Goal: Task Accomplishment & Management: Manage account settings

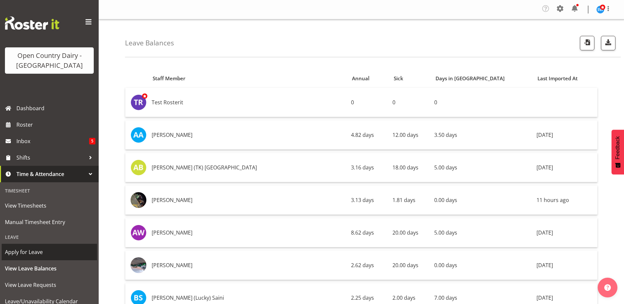
click at [28, 256] on span "Apply for Leave" at bounding box center [49, 252] width 89 height 10
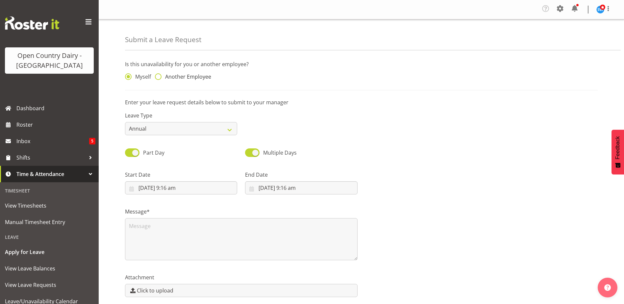
click at [159, 77] on span at bounding box center [158, 76] width 7 height 7
click at [159, 77] on input "Another Employee" at bounding box center [157, 77] width 4 height 4
radio input "true"
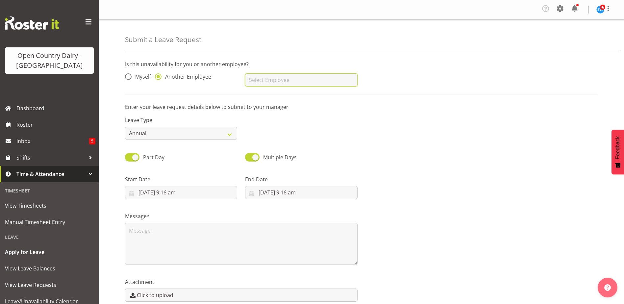
click at [271, 83] on input "text" at bounding box center [301, 79] width 112 height 13
click at [264, 99] on span "[PERSON_NAME]" at bounding box center [270, 96] width 41 height 7
type input "[PERSON_NAME]"
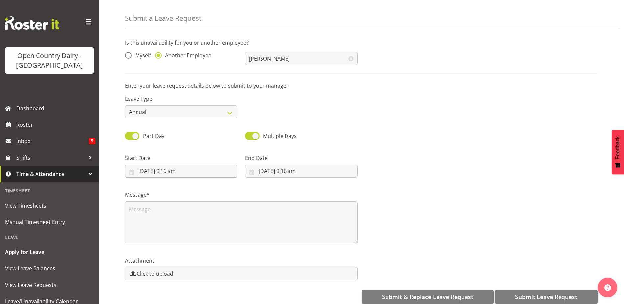
scroll to position [31, 0]
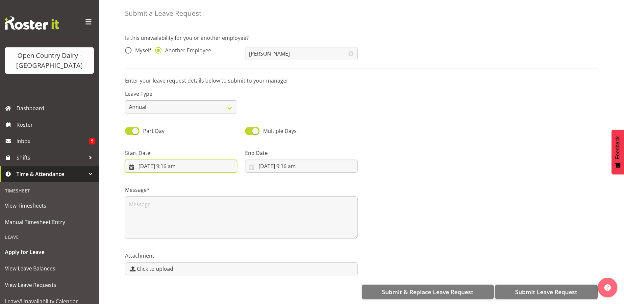
click at [172, 162] on input "27/08/2025, 9:16 am" at bounding box center [181, 166] width 112 height 13
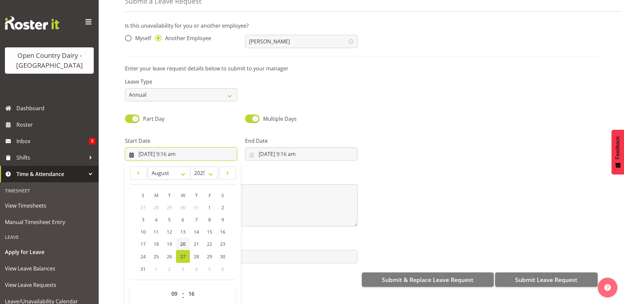
scroll to position [19, 0]
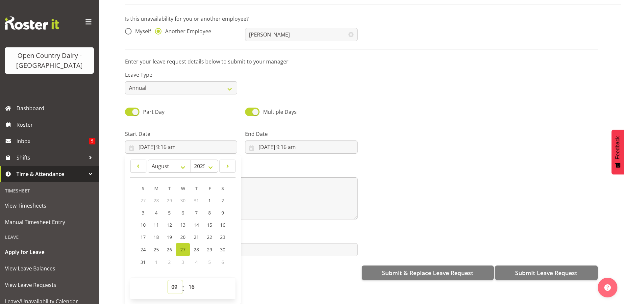
click at [172, 286] on select "00 01 02 03 04 05 06 07 08 09 10 11 12 13 14 15 16 17 18 19 20 21 22 23" at bounding box center [175, 286] width 15 height 13
select select "16"
click at [168, 280] on select "00 01 02 03 04 05 06 07 08 09 10 11 12 13 14 15 16 17 18 19 20 21 22 23" at bounding box center [175, 286] width 15 height 13
type input "27/08/2025, 4:16 pm"
click at [188, 281] on select "00 01 02 03 04 05 06 07 08 09 10 11 12 13 14 15 16 17 18 19 20 21 22 23 24 25 2…" at bounding box center [192, 286] width 15 height 13
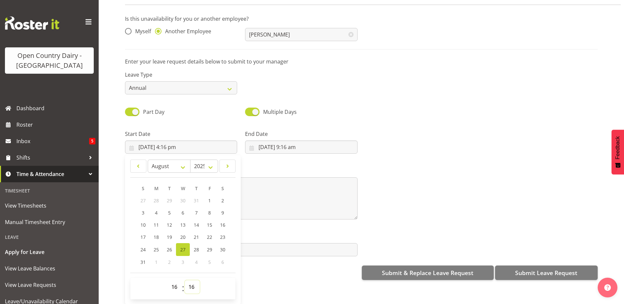
select select "45"
click at [185, 280] on select "00 01 02 03 04 05 06 07 08 09 10 11 12 13 14 15 16 17 18 19 20 21 22 23 24 25 2…" at bounding box center [192, 286] width 15 height 13
type input "[DATE] 4:45 pm"
click at [293, 141] on input "27/08/2025, 9:16 am" at bounding box center [301, 147] width 112 height 13
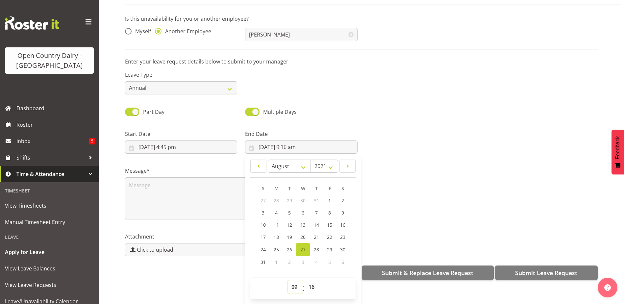
click at [294, 280] on select "00 01 02 03 04 05 06 07 08 09 10 11 12 13 14 15 16 17 18 19 20 21 22 23" at bounding box center [295, 286] width 15 height 13
select select "4"
click at [288, 280] on select "00 01 02 03 04 05 06 07 08 09 10 11 12 13 14 15 16 17 18 19 20 21 22 23" at bounding box center [295, 286] width 15 height 13
click at [314, 247] on span "28" at bounding box center [316, 250] width 5 height 6
type input "28/08/2025, 4:16 am"
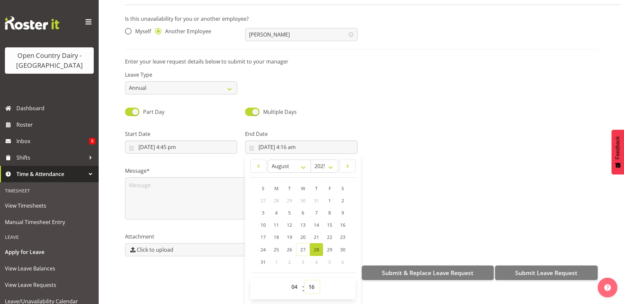
click at [311, 285] on select "00 01 02 03 04 05 06 07 08 09 10 11 12 13 14 15 16 17 18 19 20 21 22 23 24 25 2…" at bounding box center [312, 286] width 15 height 13
select select "0"
click at [305, 280] on select "00 01 02 03 04 05 06 07 08 09 10 11 12 13 14 15 16 17 18 19 20 21 22 23 24 25 2…" at bounding box center [312, 286] width 15 height 13
type input "28/08/2025, 4:00 am"
click at [522, 269] on span "Submit Leave Request" at bounding box center [546, 273] width 62 height 9
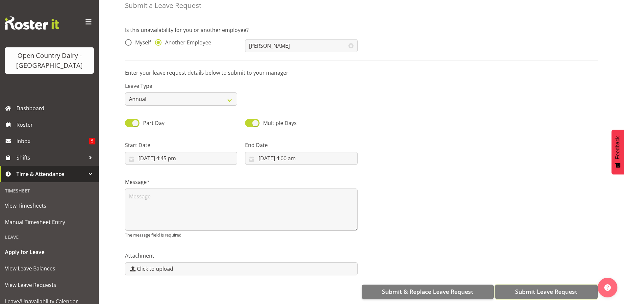
scroll to position [0, 0]
click at [179, 194] on textarea at bounding box center [241, 210] width 233 height 42
type textarea "B"
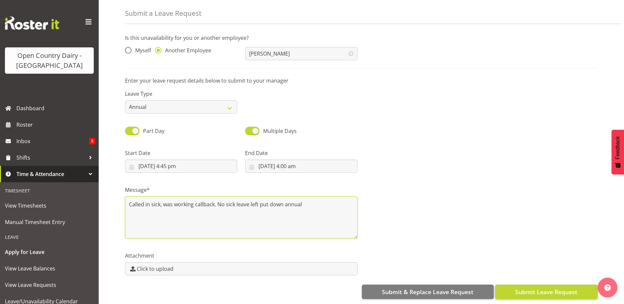
type textarea "Called in sick, was working callback. No sick leave left put down annual"
click at [519, 285] on button "Submit Leave Request" at bounding box center [546, 292] width 103 height 14
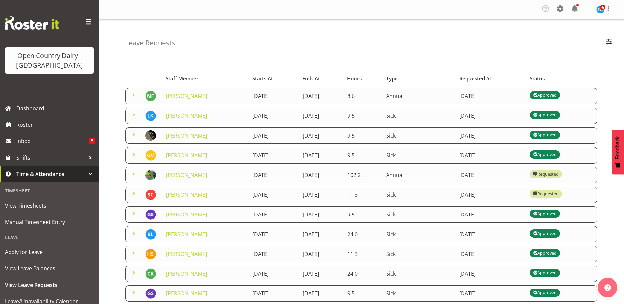
click at [132, 96] on span at bounding box center [134, 95] width 8 height 8
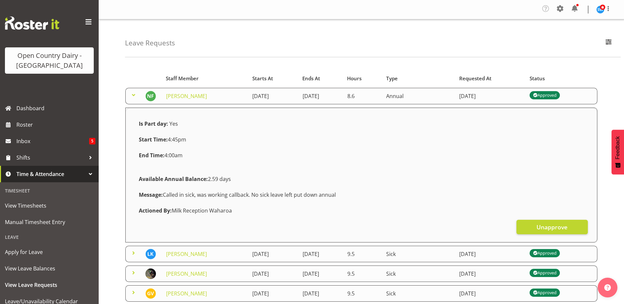
click at [133, 94] on span at bounding box center [134, 95] width 8 height 8
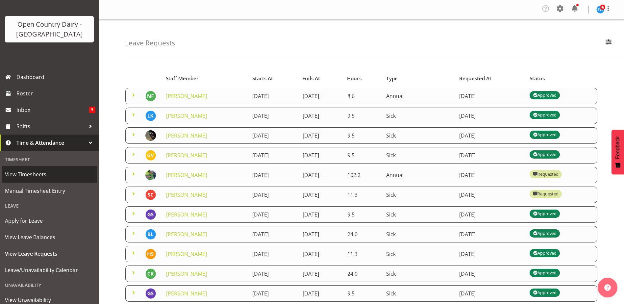
scroll to position [70, 0]
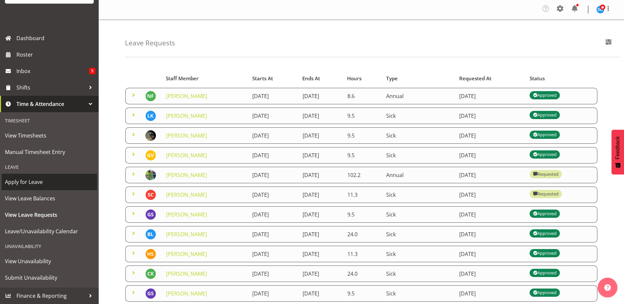
click at [41, 185] on span "Apply for Leave" at bounding box center [49, 182] width 89 height 10
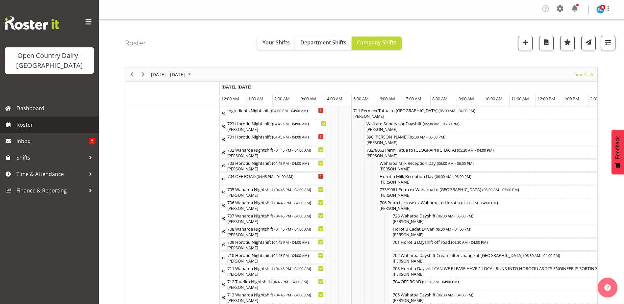
scroll to position [0, 1637]
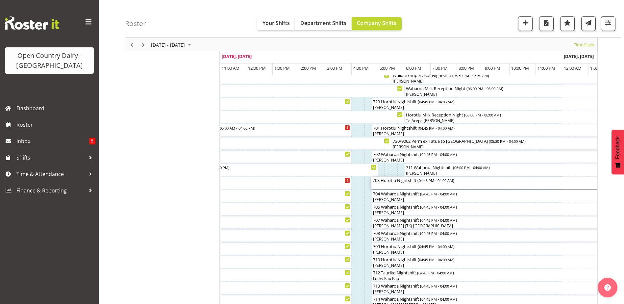
click at [394, 180] on div "703 Horotiu Nightshift ( 04:45 PM - 04:00 AM )" at bounding box center [520, 180] width 294 height 7
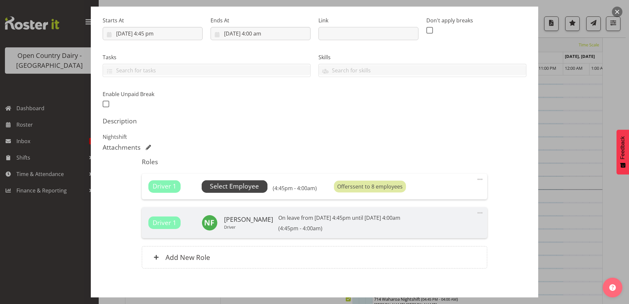
click at [234, 186] on span "Select Employee" at bounding box center [234, 187] width 49 height 10
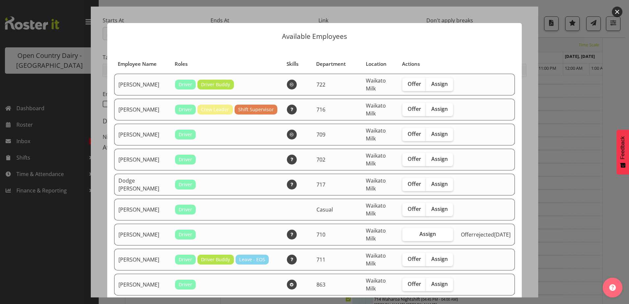
click at [614, 12] on button "button" at bounding box center [617, 12] width 11 height 11
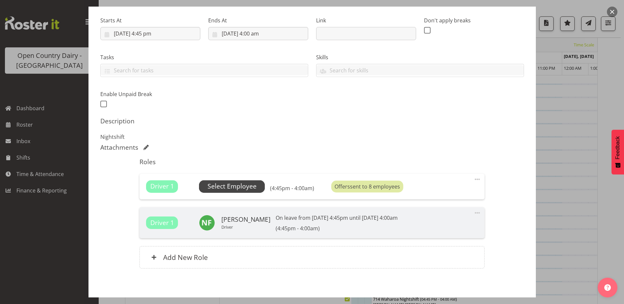
click at [241, 184] on span "Select Employee" at bounding box center [232, 187] width 49 height 10
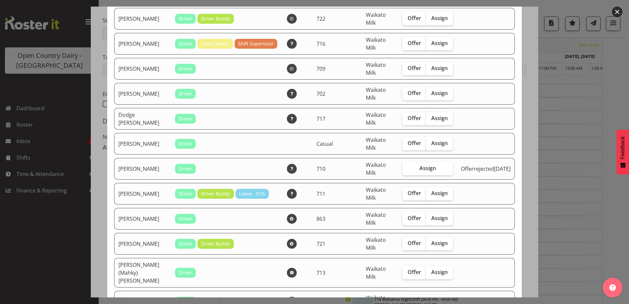
scroll to position [99, 0]
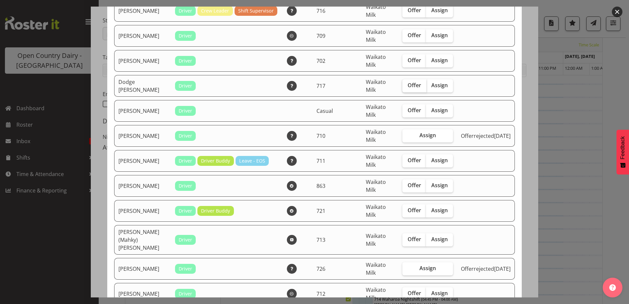
click at [409, 82] on span "Offer" at bounding box center [414, 85] width 13 height 7
click at [407, 83] on input "Offer" at bounding box center [405, 85] width 4 height 4
checkbox input "true"
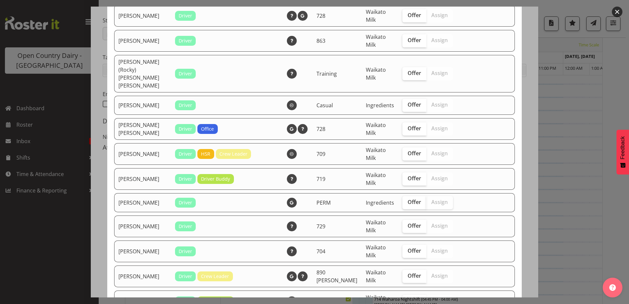
scroll to position [658, 0]
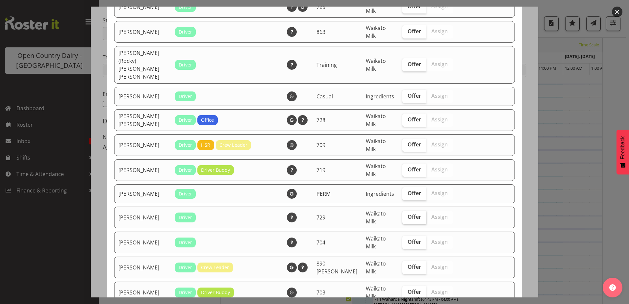
click at [424, 211] on label "Offer" at bounding box center [415, 217] width 24 height 13
click at [407, 215] on input "Offer" at bounding box center [405, 217] width 4 height 4
checkbox input "true"
click at [406, 164] on label "Offer" at bounding box center [415, 170] width 24 height 13
click at [406, 168] on input "Offer" at bounding box center [405, 170] width 4 height 4
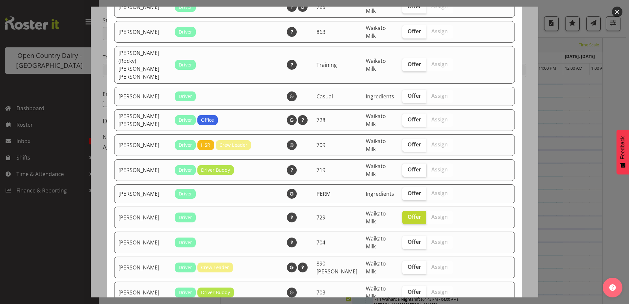
checkbox input "true"
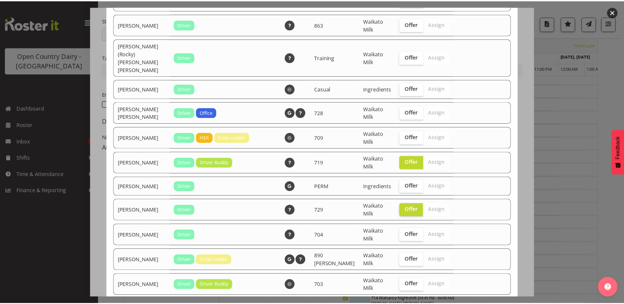
scroll to position [765, 0]
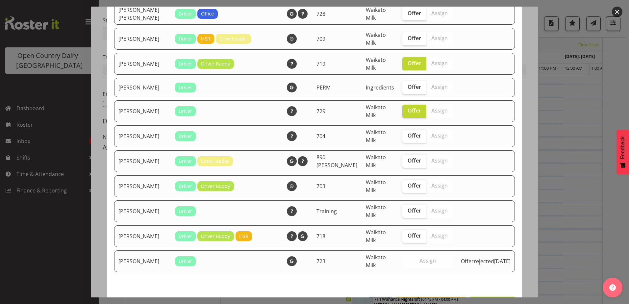
click at [478, 300] on span "Send 3 offers" at bounding box center [492, 304] width 37 height 8
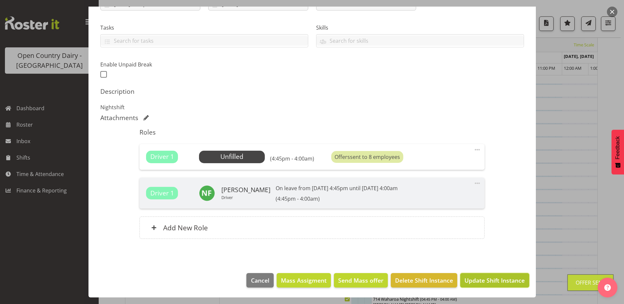
click at [472, 274] on button "Update Shift Instance" at bounding box center [494, 280] width 69 height 14
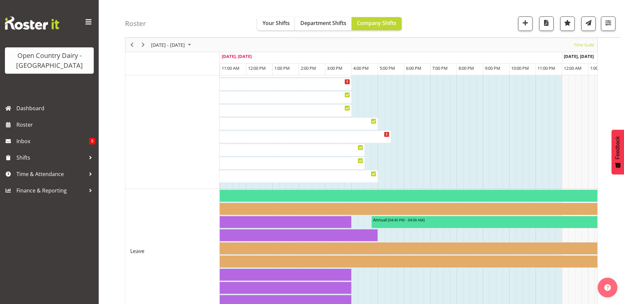
scroll to position [608, 0]
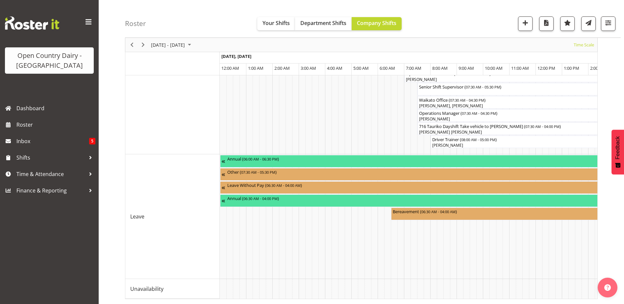
scroll to position [0, 1554]
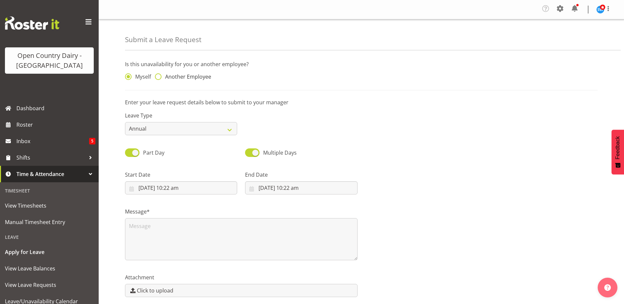
click at [157, 78] on span at bounding box center [158, 76] width 7 height 7
click at [157, 78] on input "Another Employee" at bounding box center [157, 77] width 4 height 4
radio input "true"
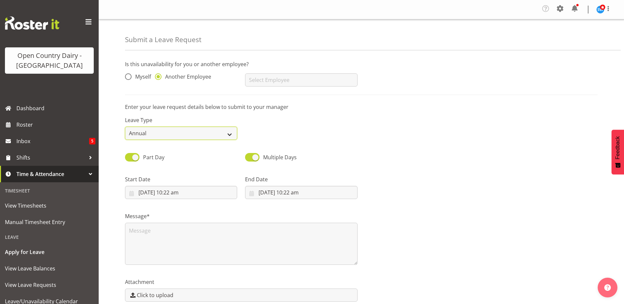
click at [162, 129] on select "Annual Sick Leave Without Pay Bereavement Domestic Violence Parental Jury Servi…" at bounding box center [181, 133] width 112 height 13
select select "Sick"
click at [125, 127] on select "Annual Sick Leave Without Pay Bereavement Domestic Violence Parental Jury Servi…" at bounding box center [181, 133] width 112 height 13
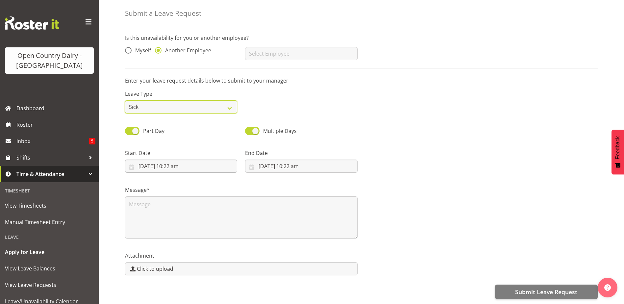
scroll to position [31, 0]
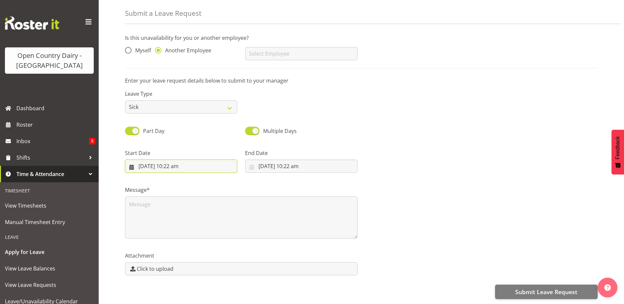
click at [173, 160] on input "27/08/2025, 10:22 am" at bounding box center [181, 166] width 112 height 13
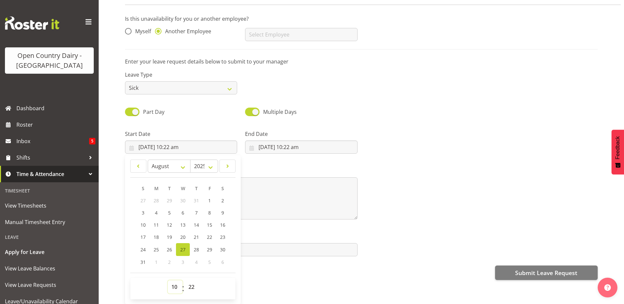
click at [176, 281] on select "00 01 02 03 04 05 06 07 08 09 10 11 12 13 14 15 16 17 18 19 20 21 22 23" at bounding box center [175, 286] width 15 height 13
select select "16"
click at [168, 280] on select "00 01 02 03 04 05 06 07 08 09 10 11 12 13 14 15 16 17 18 19 20 21 22 23" at bounding box center [175, 286] width 15 height 13
type input "27/08/2025, 4:22 pm"
click at [191, 285] on select "00 01 02 03 04 05 06 07 08 09 10 11 12 13 14 15 16 17 18 19 20 21 22 23 24 25 2…" at bounding box center [192, 286] width 15 height 13
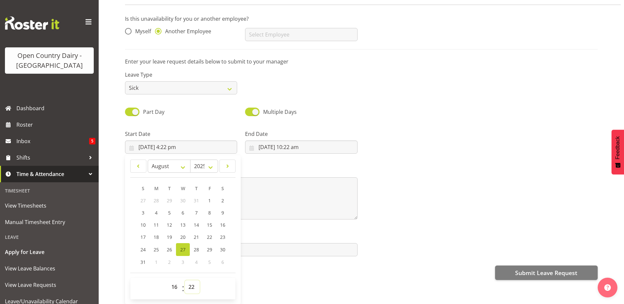
select select "45"
click at [185, 280] on select "00 01 02 03 04 05 06 07 08 09 10 11 12 13 14 15 16 17 18 19 20 21 22 23 24 25 2…" at bounding box center [192, 286] width 15 height 13
type input "27/08/2025, 4:45 pm"
click at [293, 144] on input "27/08/2025, 10:22 am" at bounding box center [301, 147] width 112 height 13
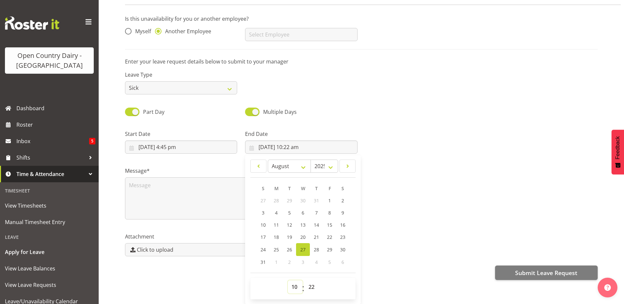
click at [291, 281] on select "00 01 02 03 04 05 06 07 08 09 10 11 12 13 14 15 16 17 18 19 20 21 22 23" at bounding box center [295, 286] width 15 height 13
select select "4"
click at [288, 280] on select "00 01 02 03 04 05 06 07 08 09 10 11 12 13 14 15 16 17 18 19 20 21 22 23" at bounding box center [295, 286] width 15 height 13
type input "27/08/2025, 4:22 am"
click at [311, 280] on select "00 01 02 03 04 05 06 07 08 09 10 11 12 13 14 15 16 17 18 19 20 21 22 23 24 25 2…" at bounding box center [312, 286] width 15 height 13
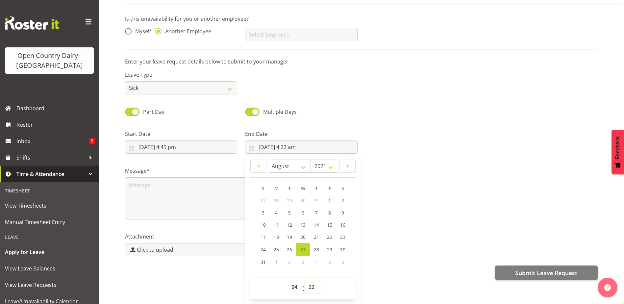
select select "0"
click at [305, 280] on select "00 01 02 03 04 05 06 07 08 09 10 11 12 13 14 15 16 17 18 19 20 21 22 23 24 25 2…" at bounding box center [312, 286] width 15 height 13
click at [318, 247] on span "28" at bounding box center [316, 250] width 5 height 6
type input "28/08/2025, 4:00 am"
drag, startPoint x: 411, startPoint y: 240, endPoint x: 284, endPoint y: 233, distance: 126.5
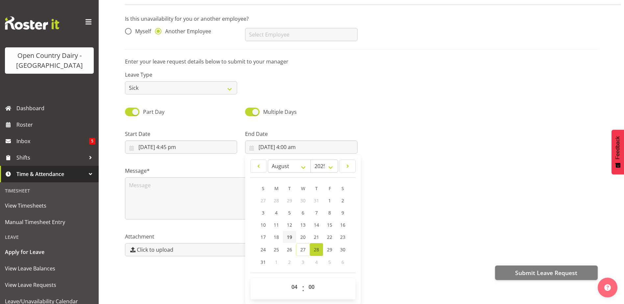
click at [406, 240] on div "Attachment Click to upload" at bounding box center [361, 241] width 481 height 37
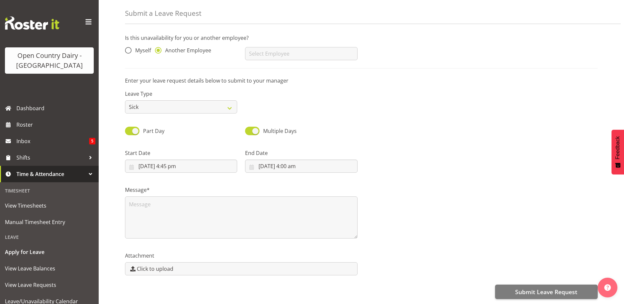
click at [143, 177] on div "Message*" at bounding box center [241, 210] width 241 height 66
click at [149, 208] on textarea at bounding box center [241, 217] width 233 height 42
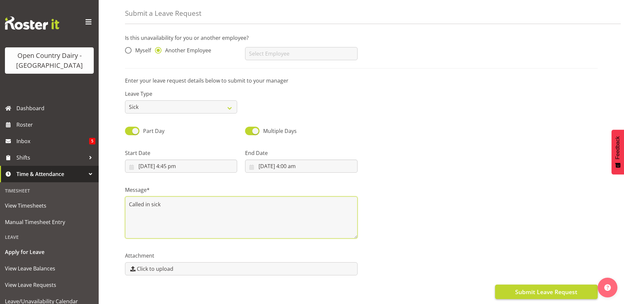
type textarea "Called in sick"
click at [544, 288] on span "Submit Leave Request" at bounding box center [546, 292] width 62 height 9
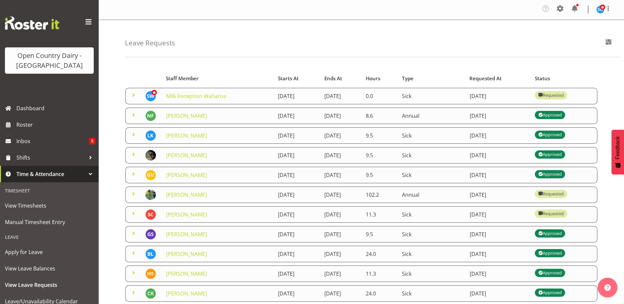
click at [135, 96] on span at bounding box center [134, 95] width 8 height 8
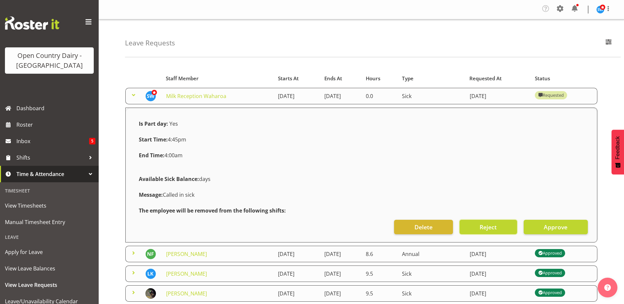
click at [477, 226] on button "Reject" at bounding box center [489, 227] width 58 height 14
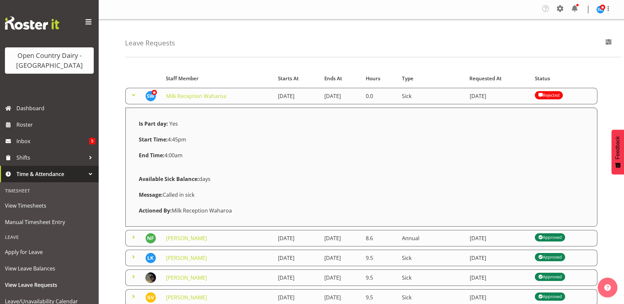
click at [131, 95] on span at bounding box center [134, 95] width 8 height 8
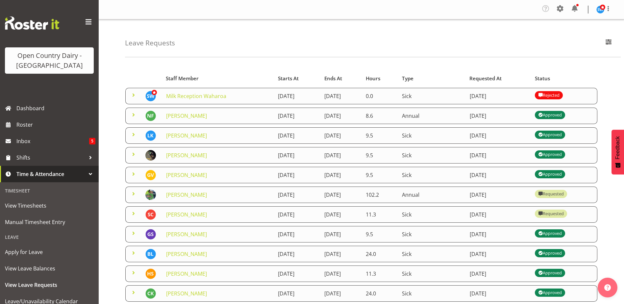
click at [131, 95] on span at bounding box center [134, 95] width 8 height 8
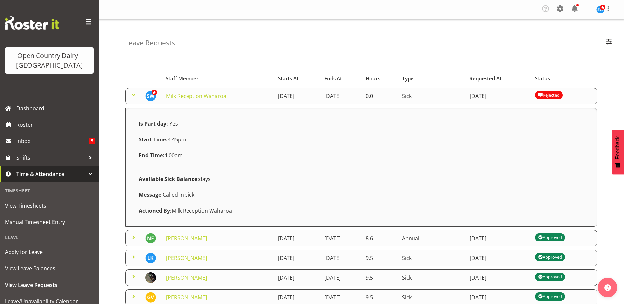
click at [559, 94] on div "Rejected" at bounding box center [548, 95] width 21 height 8
click at [134, 94] on span at bounding box center [134, 95] width 8 height 8
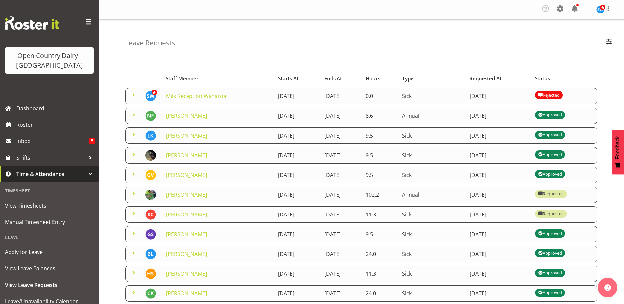
click at [545, 94] on span at bounding box center [541, 95] width 8 height 8
click at [129, 95] on td at bounding box center [133, 96] width 16 height 16
click at [135, 95] on span at bounding box center [134, 95] width 8 height 8
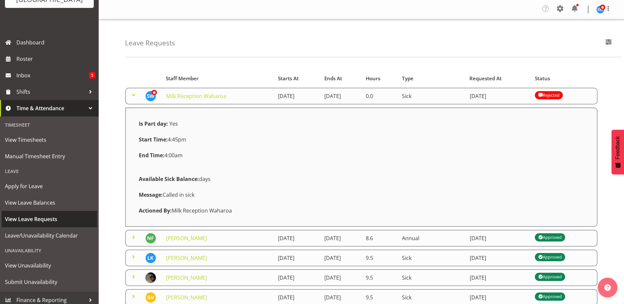
scroll to position [70, 0]
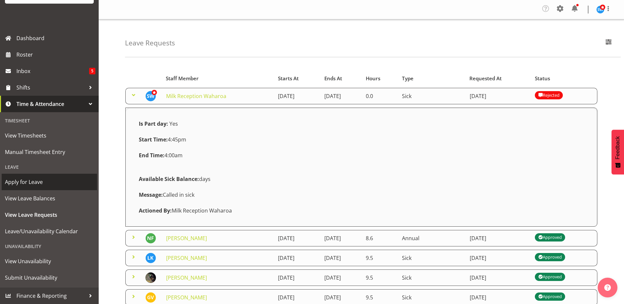
click at [21, 185] on span "Apply for Leave" at bounding box center [49, 182] width 89 height 10
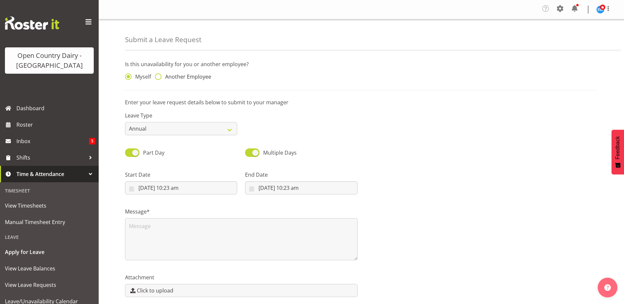
click at [160, 79] on span at bounding box center [158, 76] width 7 height 7
click at [159, 79] on input "Another Employee" at bounding box center [157, 77] width 4 height 4
radio input "true"
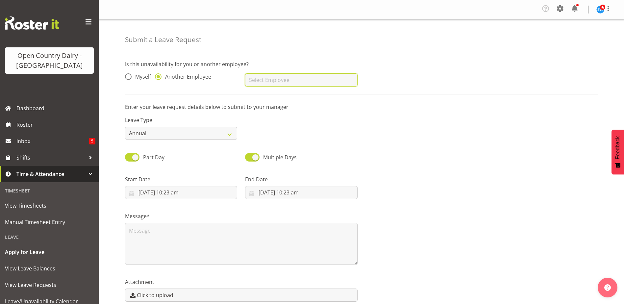
click at [254, 84] on input "text" at bounding box center [301, 79] width 112 height 13
click at [280, 102] on link "[PERSON_NAME]" at bounding box center [301, 97] width 112 height 12
type input "[PERSON_NAME]"
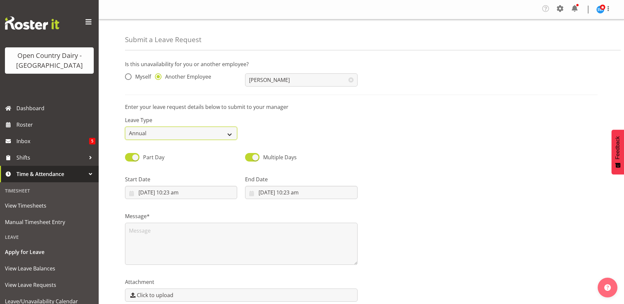
click at [178, 136] on select "Annual Sick Leave Without Pay Bereavement Domestic Violence Parental Jury Servi…" at bounding box center [181, 133] width 112 height 13
select select "Sick"
click at [125, 127] on select "Annual Sick Leave Without Pay Bereavement Domestic Violence Parental Jury Servi…" at bounding box center [181, 133] width 112 height 13
click at [161, 194] on input "[DATE] 10:23 am" at bounding box center [181, 192] width 112 height 13
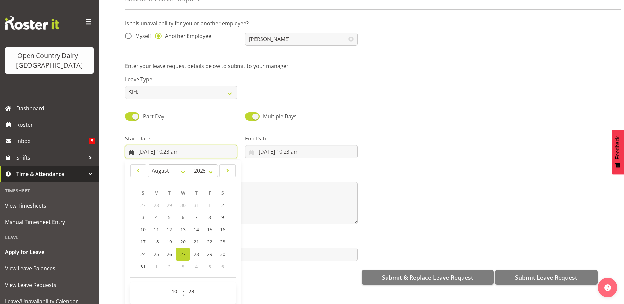
scroll to position [31, 0]
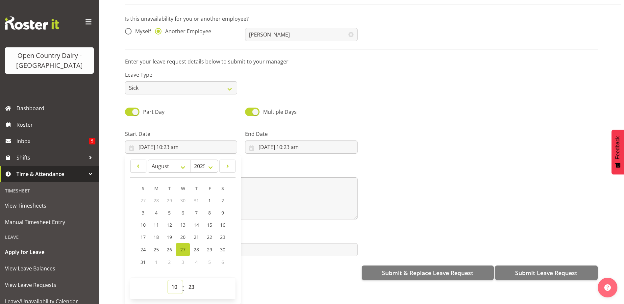
click at [177, 280] on select "00 01 02 03 04 05 06 07 08 09 10 11 12 13 14 15 16 17 18 19 20 21 22 23" at bounding box center [175, 286] width 15 height 13
select select "16"
click at [168, 280] on select "00 01 02 03 04 05 06 07 08 09 10 11 12 13 14 15 16 17 18 19 20 21 22 23" at bounding box center [175, 286] width 15 height 13
type input "[DATE] 4:23 pm"
click at [190, 281] on select "00 01 02 03 04 05 06 07 08 09 10 11 12 13 14 15 16 17 18 19 20 21 22 23 24 25 2…" at bounding box center [192, 286] width 15 height 13
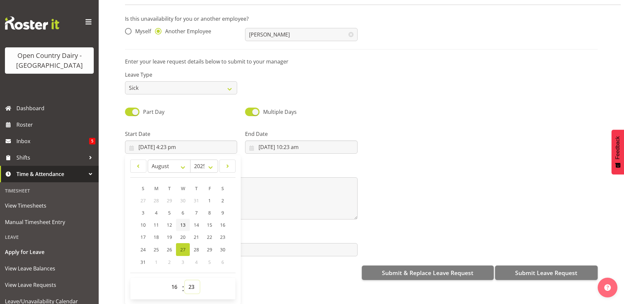
select select "45"
click at [185, 280] on select "00 01 02 03 04 05 06 07 08 09 10 11 12 13 14 15 16 17 18 19 20 21 22 23 24 25 2…" at bounding box center [192, 286] width 15 height 13
type input "[DATE] 4:45 pm"
click at [272, 141] on input "[DATE] 10:23 am" at bounding box center [301, 147] width 112 height 13
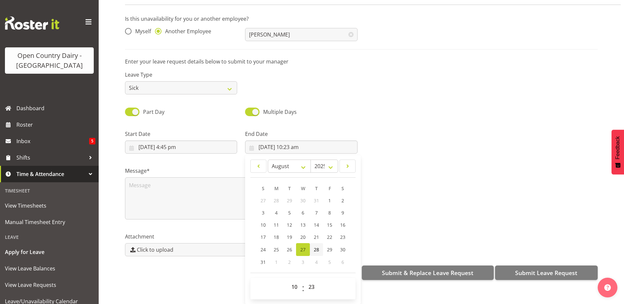
click at [314, 247] on span "28" at bounding box center [316, 250] width 5 height 6
type input "[DATE] 10:23 am"
click at [290, 280] on select "00 01 02 03 04 05 06 07 08 09 10 11 12 13 14 15 16 17 18 19 20 21 22 23" at bounding box center [295, 286] width 15 height 13
select select "4"
click at [288, 280] on select "00 01 02 03 04 05 06 07 08 09 10 11 12 13 14 15 16 17 18 19 20 21 22 23" at bounding box center [295, 286] width 15 height 13
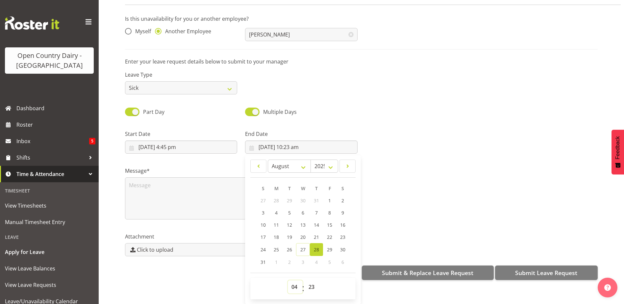
type input "[DATE] 4:23 am"
click at [312, 280] on select "00 01 02 03 04 05 06 07 08 09 10 11 12 13 14 15 16 17 18 19 20 21 22 23 24 25 2…" at bounding box center [312, 286] width 15 height 13
select select "0"
click at [305, 280] on select "00 01 02 03 04 05 06 07 08 09 10 11 12 13 14 15 16 17 18 19 20 21 22 23 24 25 2…" at bounding box center [312, 286] width 15 height 13
type input "[DATE] 4:00 am"
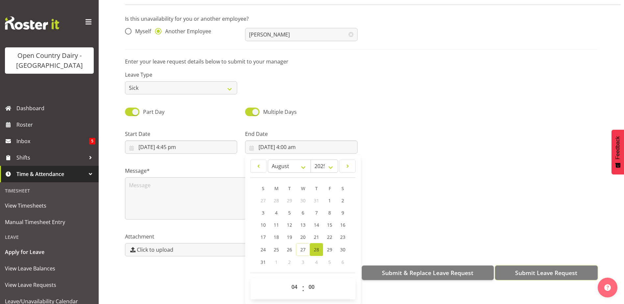
click at [520, 269] on span "Submit Leave Request" at bounding box center [546, 273] width 62 height 9
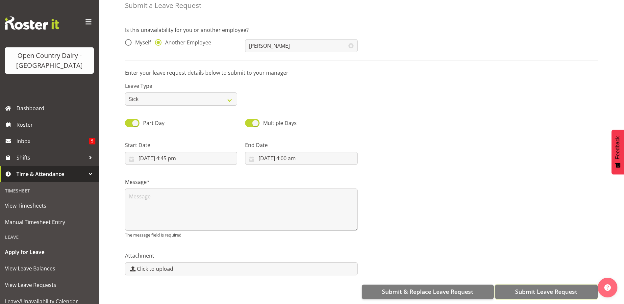
scroll to position [0, 0]
click at [204, 200] on textarea at bounding box center [241, 210] width 233 height 42
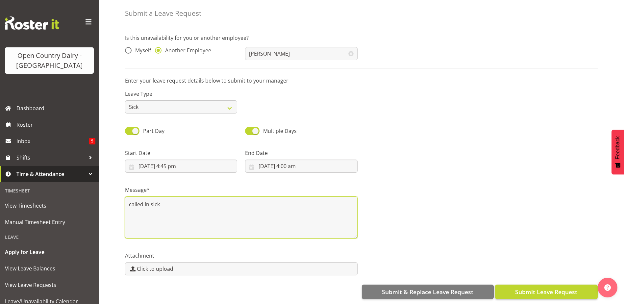
type textarea "called in sick"
click at [516, 288] on span "Submit Leave Request" at bounding box center [546, 292] width 62 height 9
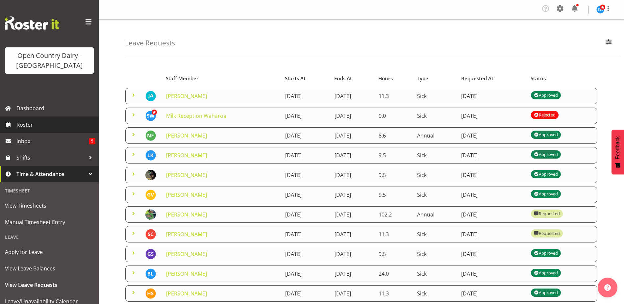
click at [34, 124] on span "Roster" at bounding box center [55, 125] width 79 height 10
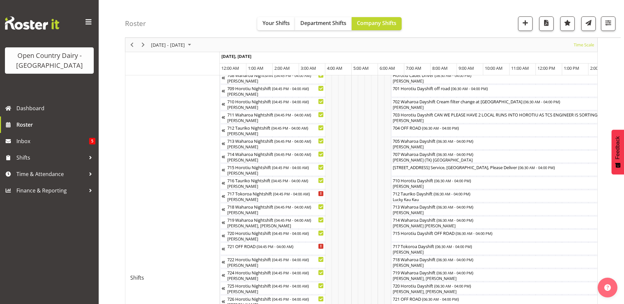
scroll to position [165, 0]
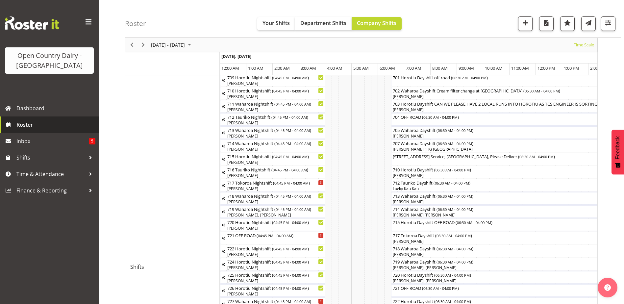
click at [30, 124] on span "Roster" at bounding box center [55, 125] width 79 height 10
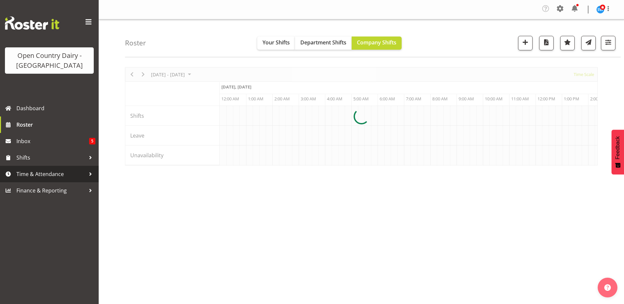
click at [42, 172] on span "Time & Attendance" at bounding box center [50, 174] width 69 height 10
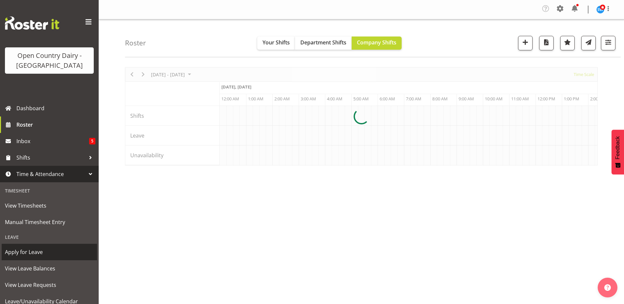
click at [37, 252] on span "Apply for Leave" at bounding box center [49, 252] width 89 height 10
click at [40, 282] on span "View Leave Requests" at bounding box center [49, 285] width 89 height 10
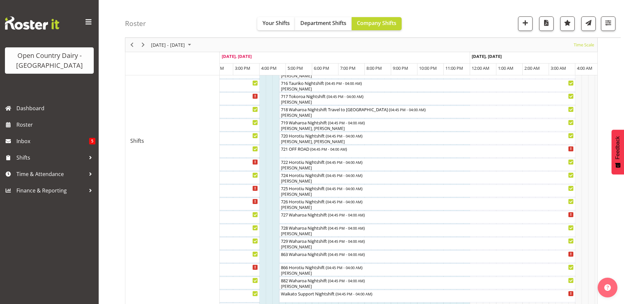
scroll to position [279, 0]
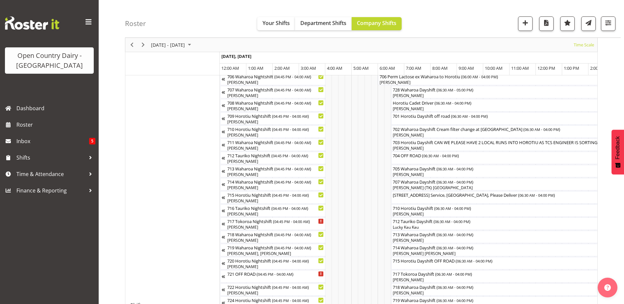
scroll to position [165, 0]
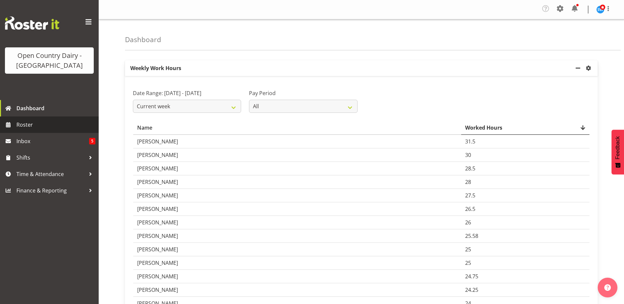
drag, startPoint x: 17, startPoint y: 126, endPoint x: 21, endPoint y: 126, distance: 4.0
click at [17, 126] on span "Roster" at bounding box center [55, 125] width 79 height 10
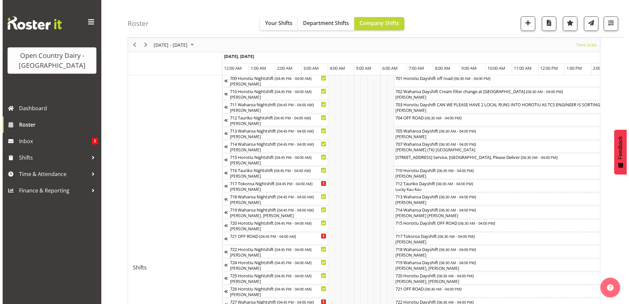
scroll to position [165, 0]
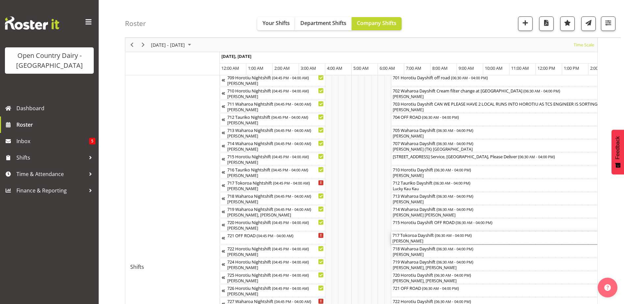
click at [428, 238] on div "717 Tokoroa Dayshift ( 06:30 AM - 04:00 PM )" at bounding box center [517, 235] width 248 height 7
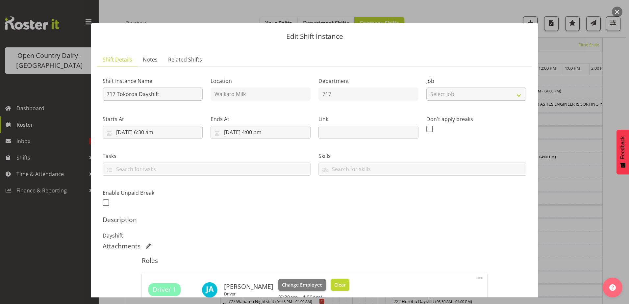
click at [331, 280] on button "Clear" at bounding box center [340, 285] width 19 height 12
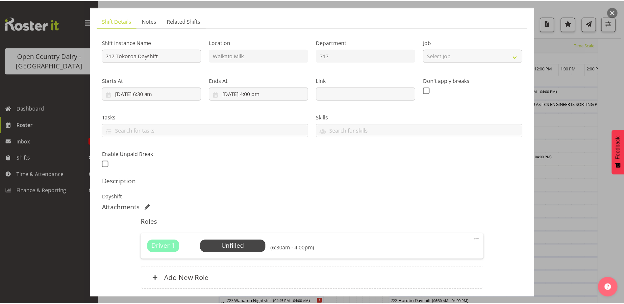
scroll to position [90, 0]
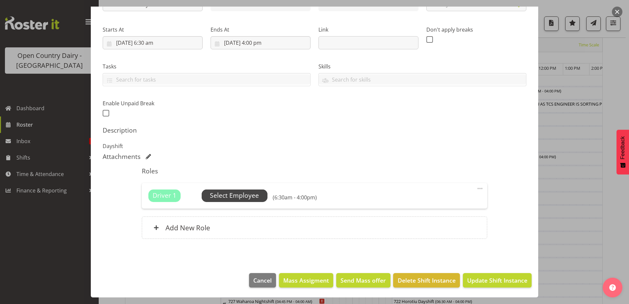
click at [246, 200] on span "Select Employee" at bounding box center [234, 196] width 49 height 10
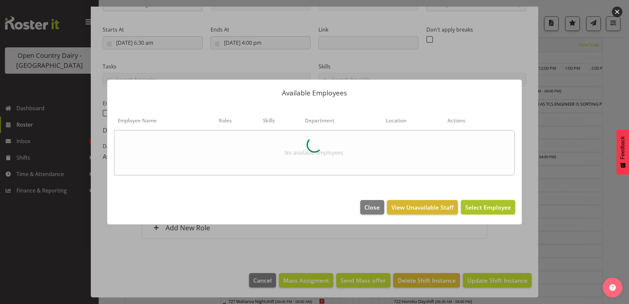
click at [467, 210] on span "Select Employee" at bounding box center [488, 207] width 46 height 8
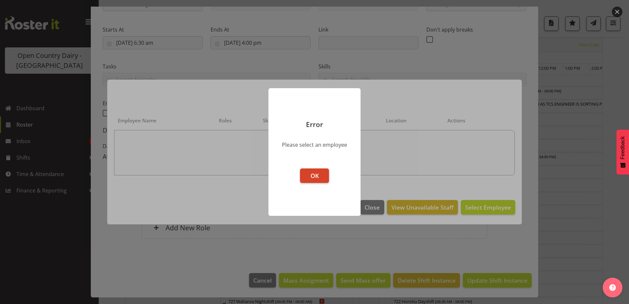
click at [322, 177] on button "OK" at bounding box center [314, 176] width 29 height 14
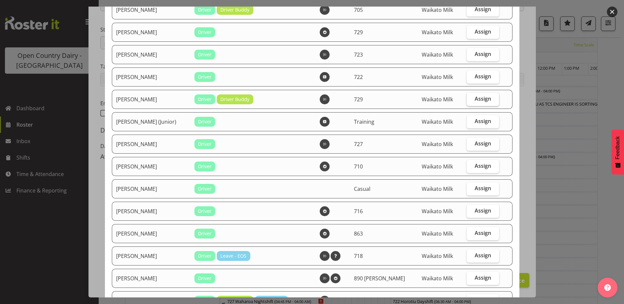
scroll to position [230, 0]
click at [611, 9] on button "button" at bounding box center [612, 12] width 11 height 11
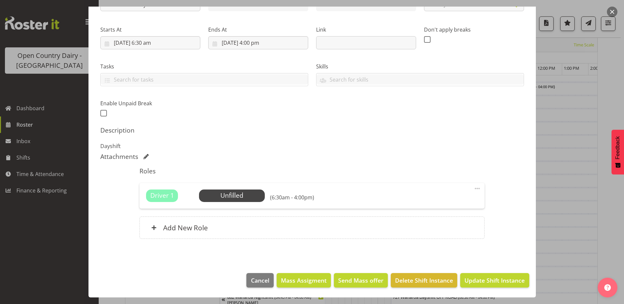
scroll to position [329, 0]
click at [493, 278] on span "Update Shift Instance" at bounding box center [495, 280] width 60 height 9
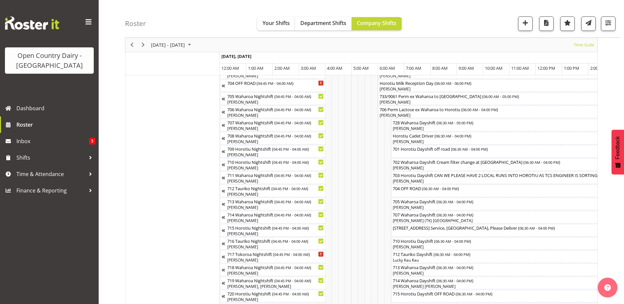
scroll to position [153, 0]
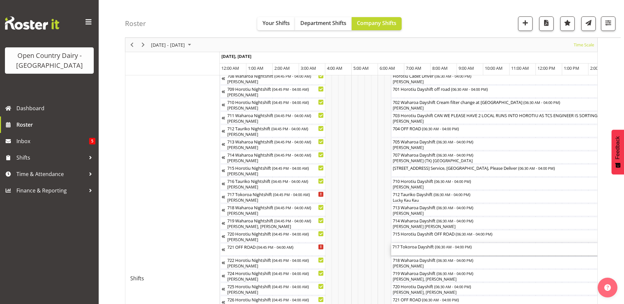
click at [458, 249] on div "717 Tokoroa Dayshift ( 06:30 AM - 04:00 PM )" at bounding box center [517, 246] width 248 height 7
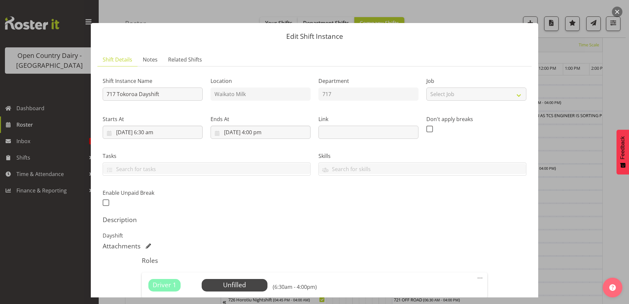
click at [618, 13] on button "button" at bounding box center [617, 12] width 11 height 11
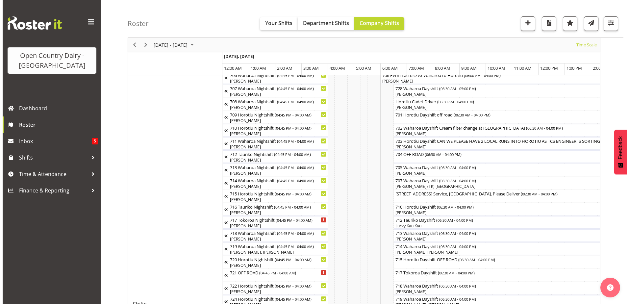
scroll to position [132, 0]
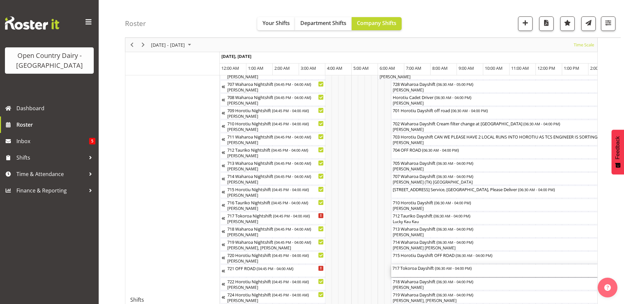
click at [409, 271] on div "717 Tokoroa Dayshift ( 06:30 AM - 04:00 PM )" at bounding box center [517, 268] width 248 height 7
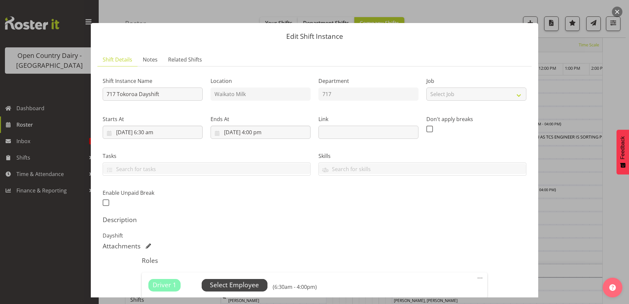
click at [222, 280] on span "Select Employee" at bounding box center [234, 285] width 49 height 10
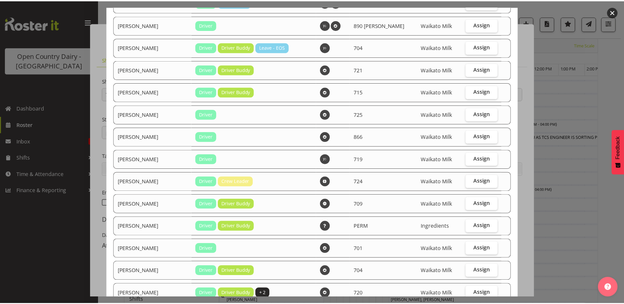
scroll to position [494, 0]
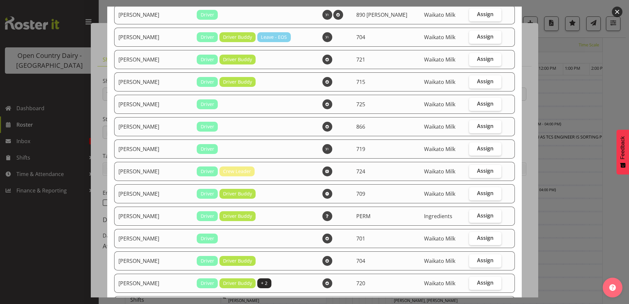
click at [616, 12] on button "button" at bounding box center [617, 12] width 11 height 11
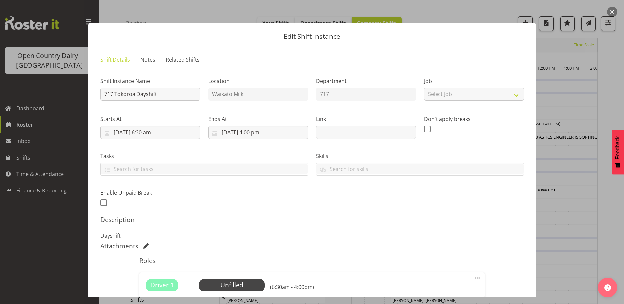
click at [614, 10] on button "button" at bounding box center [612, 12] width 11 height 11
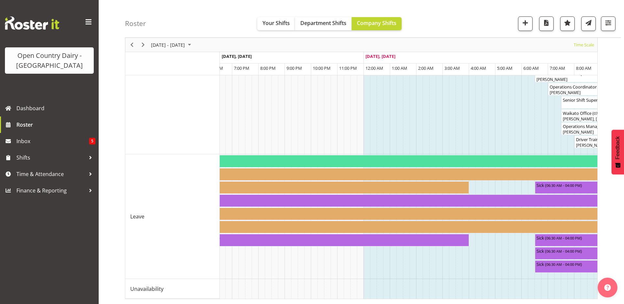
scroll to position [0, 1136]
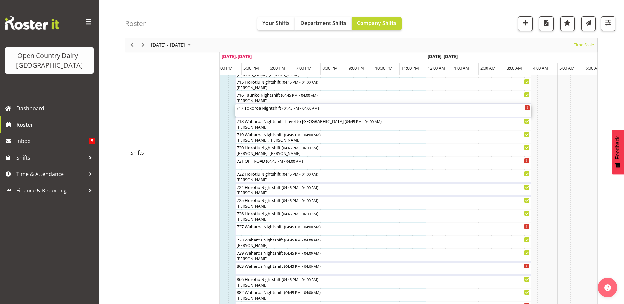
click at [262, 112] on div "717 Tokoroa Nightshift ( 04:45 PM - 04:00 AM )" at bounding box center [384, 110] width 294 height 13
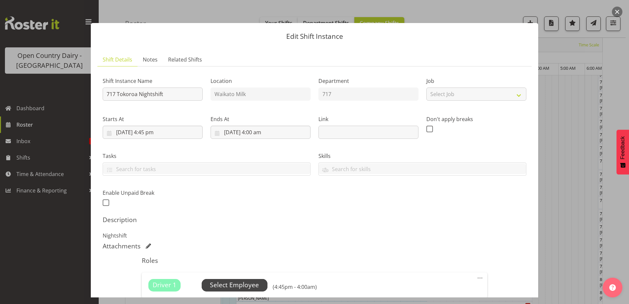
click at [236, 281] on span "Select Employee" at bounding box center [234, 285] width 49 height 10
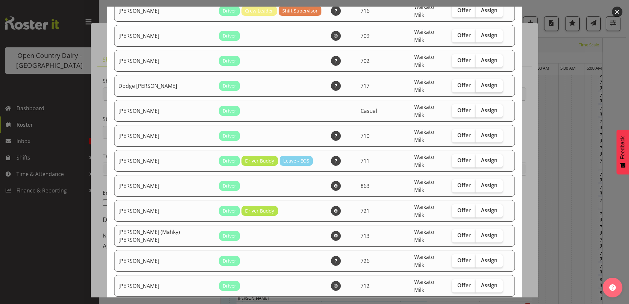
click at [476, 79] on label "Assign" at bounding box center [489, 85] width 27 height 13
click at [476, 83] on input "Assign" at bounding box center [478, 85] width 4 height 4
checkbox input "true"
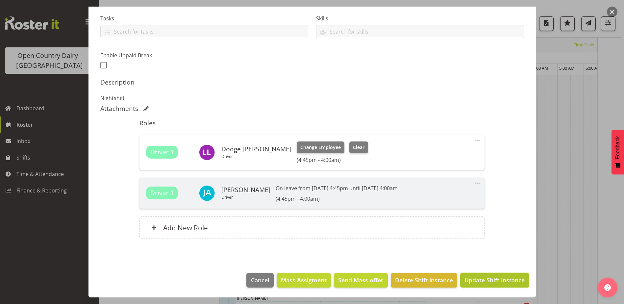
click at [483, 281] on span "Update Shift Instance" at bounding box center [495, 280] width 60 height 9
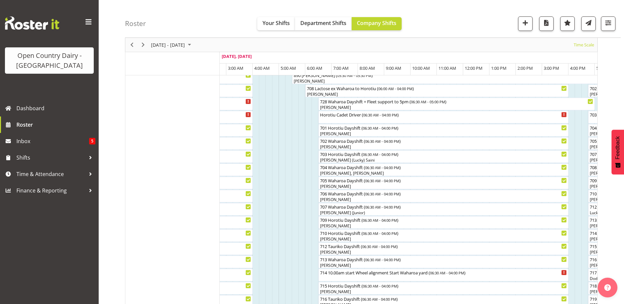
scroll to position [0, 0]
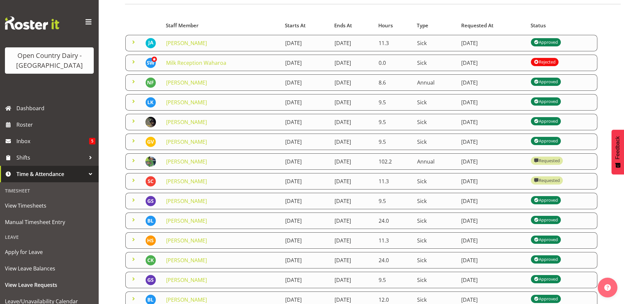
scroll to position [66, 0]
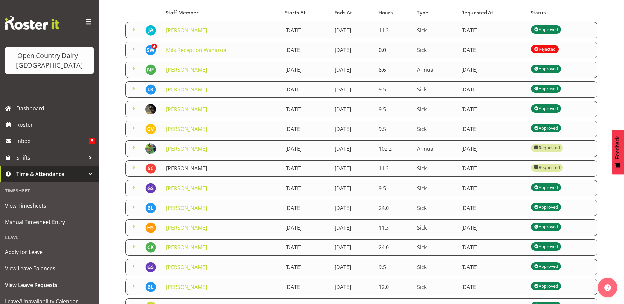
click at [189, 167] on link "[PERSON_NAME]" at bounding box center [186, 168] width 41 height 7
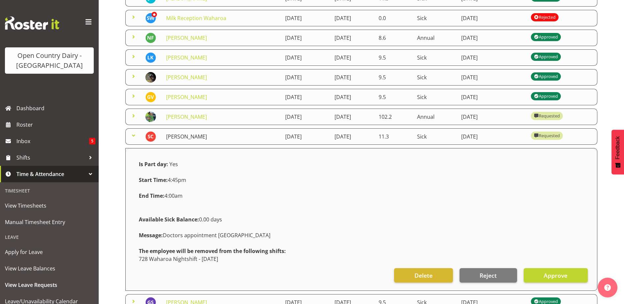
scroll to position [165, 0]
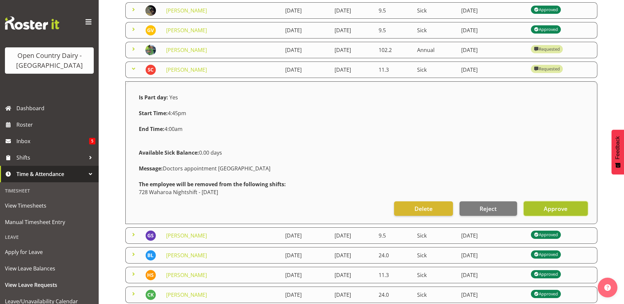
click at [559, 207] on span "Approve" at bounding box center [556, 208] width 24 height 9
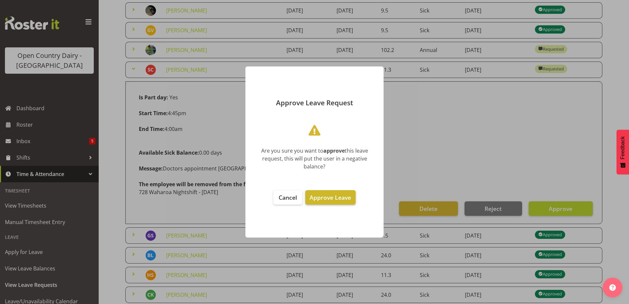
click at [335, 197] on span "Approve Leave" at bounding box center [330, 198] width 41 height 8
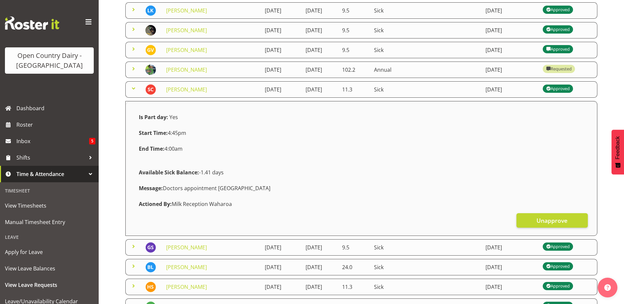
click at [133, 90] on span at bounding box center [134, 89] width 8 height 8
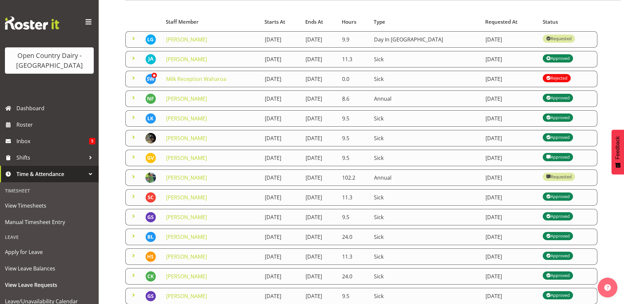
scroll to position [0, 0]
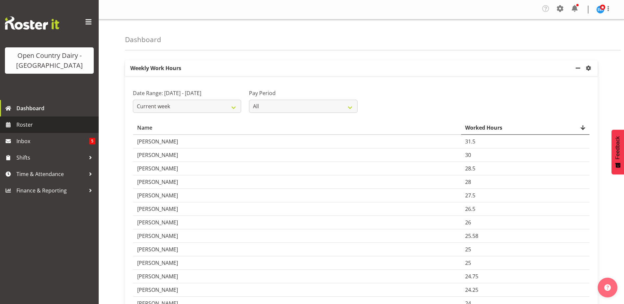
click at [38, 121] on span "Roster" at bounding box center [55, 125] width 79 height 10
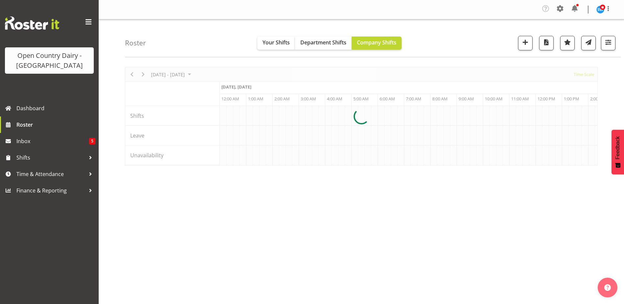
scroll to position [0, 1264]
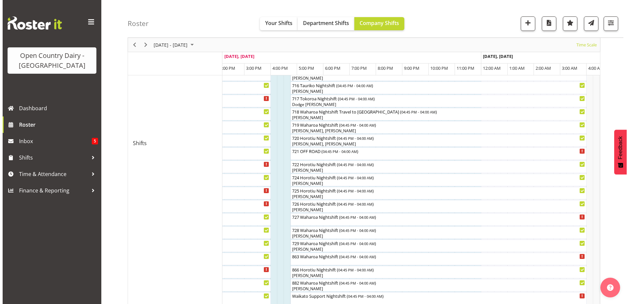
scroll to position [279, 0]
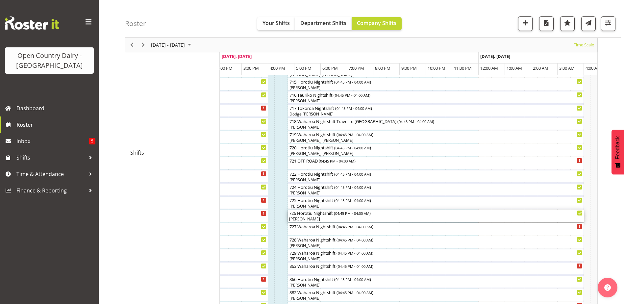
click at [337, 216] on div "726 Horotiu Nightshift ( 04:45 PM - 04:00 AM ) [PERSON_NAME]" at bounding box center [436, 216] width 294 height 13
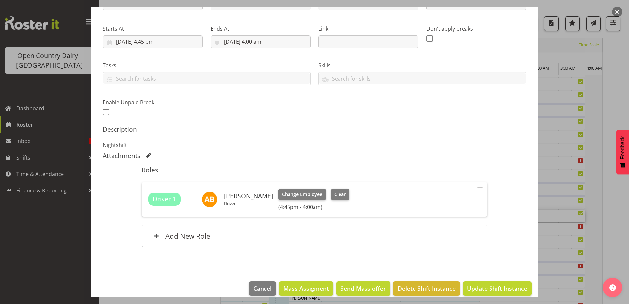
scroll to position [99, 0]
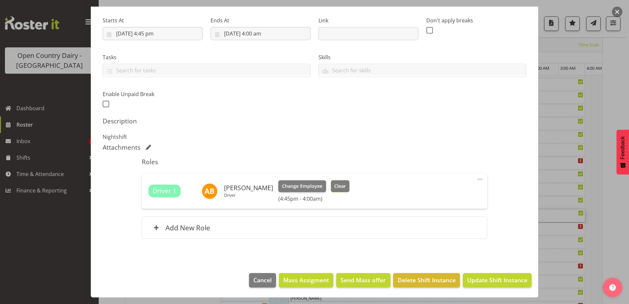
click at [334, 186] on span "Clear" at bounding box center [340, 186] width 12 height 7
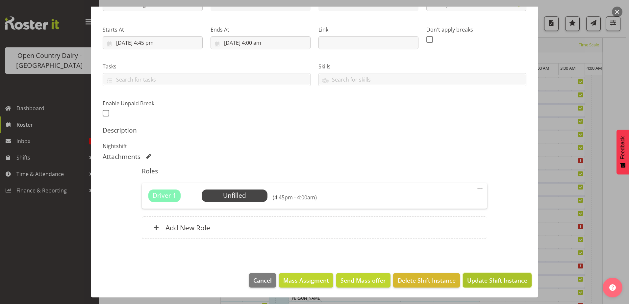
click at [482, 277] on span "Update Shift Instance" at bounding box center [497, 280] width 60 height 9
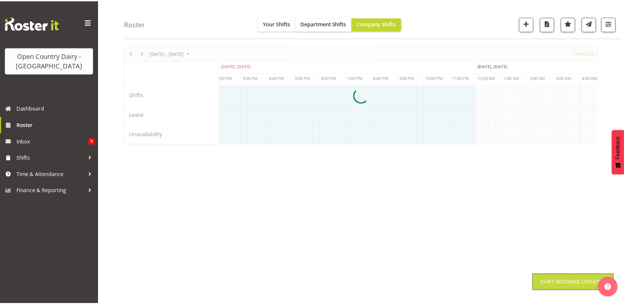
scroll to position [21, 0]
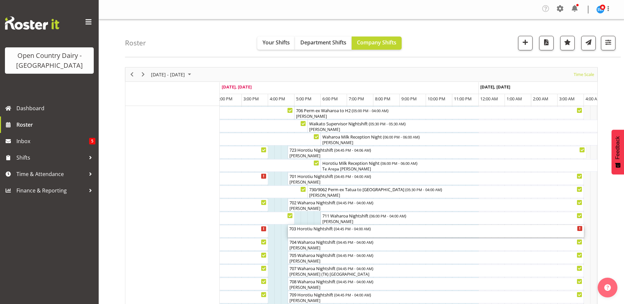
click at [309, 235] on div "703 Horotiu Nightshift ( 04:45 PM - 04:00 AM )" at bounding box center [436, 231] width 294 height 13
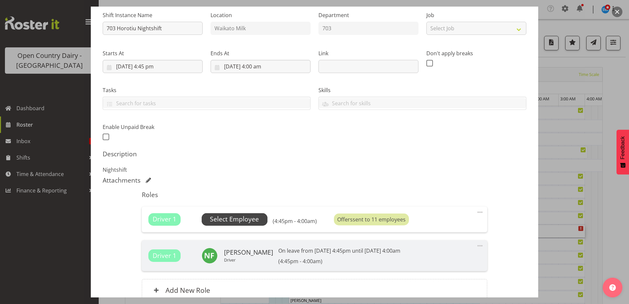
click at [241, 221] on span "Select Employee" at bounding box center [234, 220] width 49 height 10
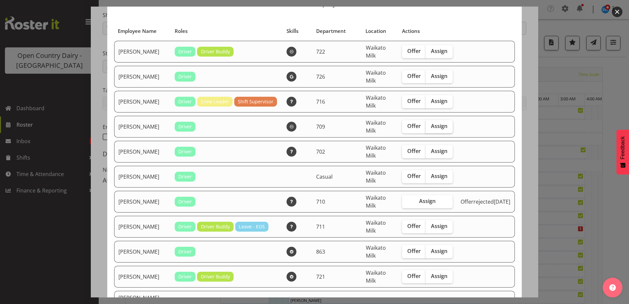
scroll to position [0, 0]
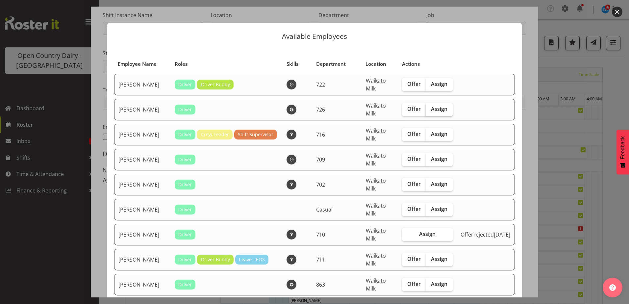
click at [431, 115] on label "Assign" at bounding box center [439, 109] width 27 height 13
click at [430, 111] on input "Assign" at bounding box center [428, 109] width 4 height 4
checkbox input "true"
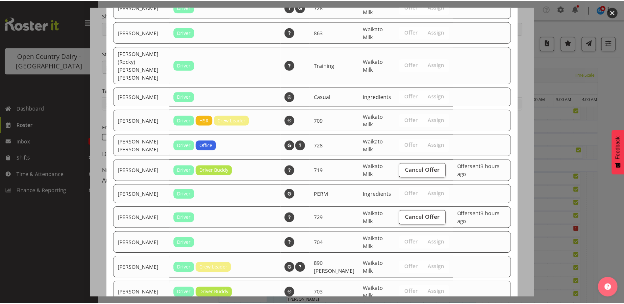
scroll to position [765, 0]
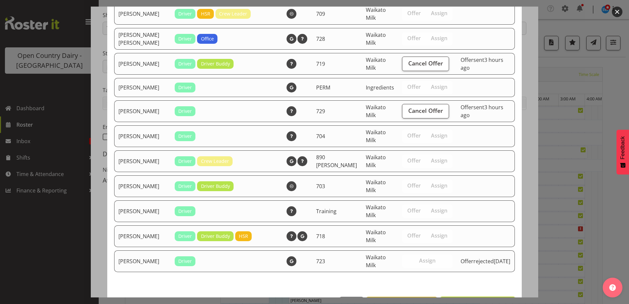
click at [481, 300] on span "Assign [PERSON_NAME]" at bounding box center [478, 304] width 66 height 8
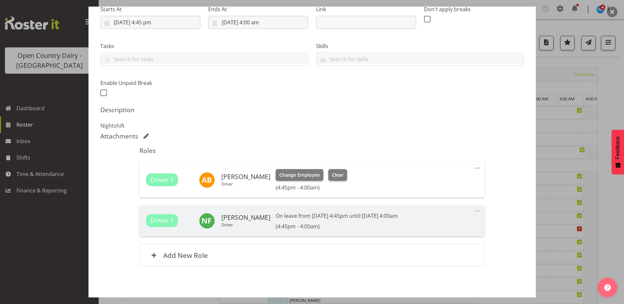
scroll to position [138, 0]
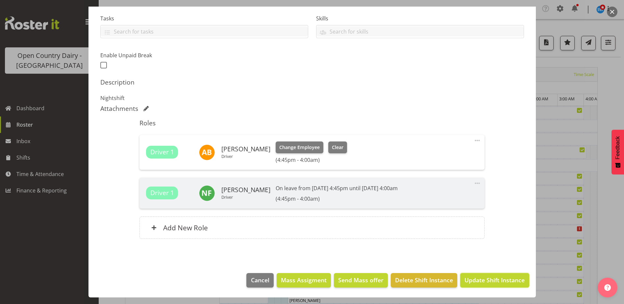
click at [481, 281] on span "Update Shift Instance" at bounding box center [495, 280] width 60 height 9
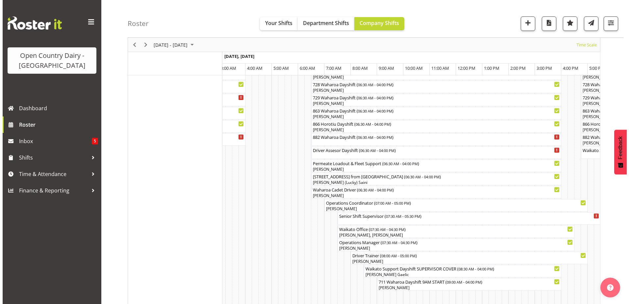
scroll to position [461, 0]
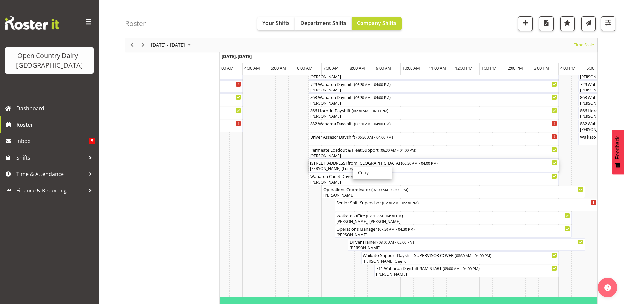
click at [346, 166] on div "[PERSON_NAME] (Lucky) Saini" at bounding box center [434, 169] width 248 height 6
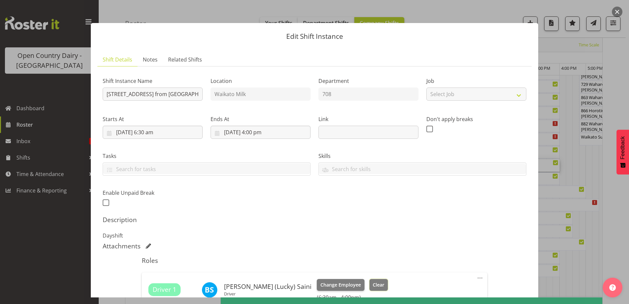
click at [370, 282] on button "Clear" at bounding box center [379, 285] width 19 height 12
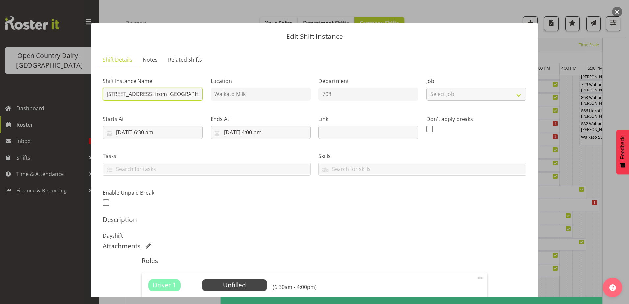
scroll to position [0, 11]
click at [216, 95] on div "Shift Instance Name 708 Waharoa Dayshift Drive from [GEOGRAPHIC_DATA] Location …" at bounding box center [315, 140] width 432 height 144
click at [117, 93] on input "[STREET_ADDRESS]" at bounding box center [153, 94] width 100 height 13
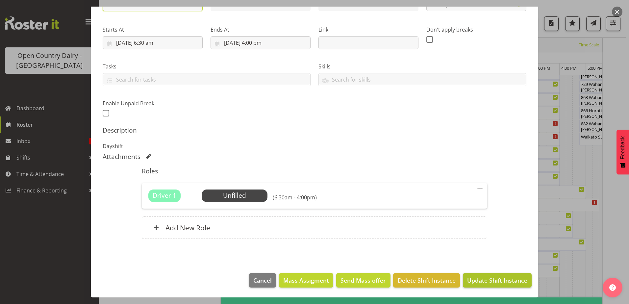
type input "708 OFF ROAD"
click at [473, 276] on span "Update Shift Instance" at bounding box center [497, 280] width 60 height 9
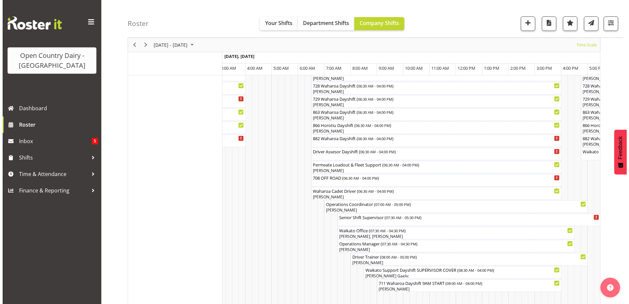
scroll to position [449, 0]
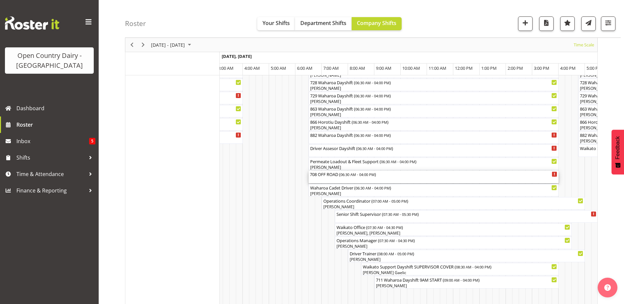
click at [329, 180] on div "708 OFF ROAD ( 06:30 AM - 04:00 PM )" at bounding box center [434, 177] width 248 height 13
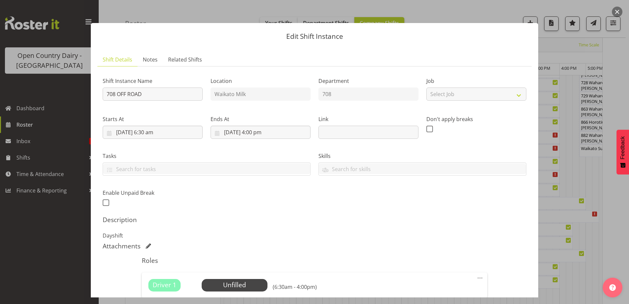
click at [618, 13] on button "button" at bounding box center [617, 12] width 11 height 11
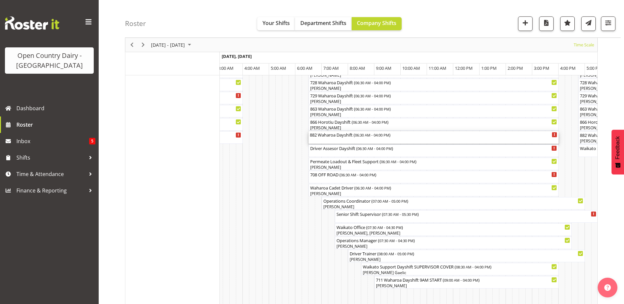
click at [326, 138] on div "882 Waharoa Dayshift ( 06:30 AM - 04:00 PM )" at bounding box center [434, 134] width 248 height 7
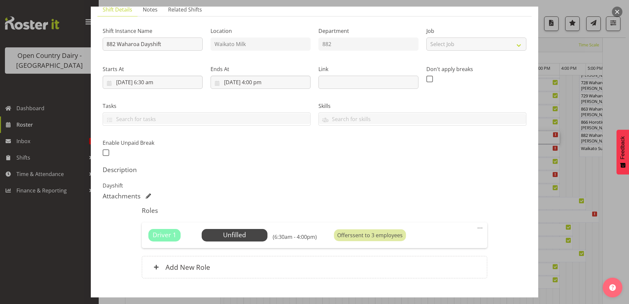
scroll to position [90, 0]
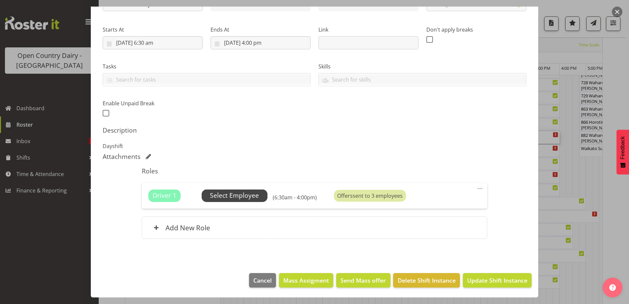
click at [237, 195] on span "Select Employee" at bounding box center [234, 196] width 49 height 10
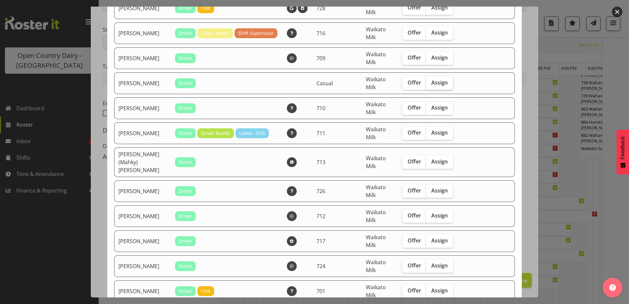
scroll to position [33, 0]
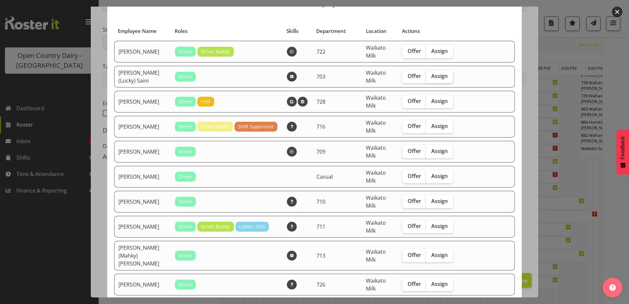
click at [439, 77] on span "Assign" at bounding box center [439, 76] width 16 height 7
click at [431, 77] on input "Assign" at bounding box center [428, 76] width 4 height 4
checkbox input "true"
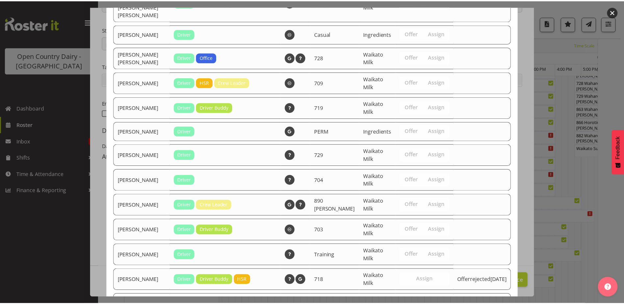
scroll to position [812, 0]
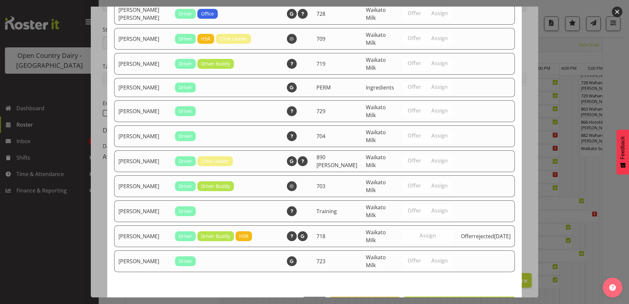
click at [468, 300] on span "Assign [PERSON_NAME] (Lucky) Saini" at bounding box center [459, 304] width 103 height 8
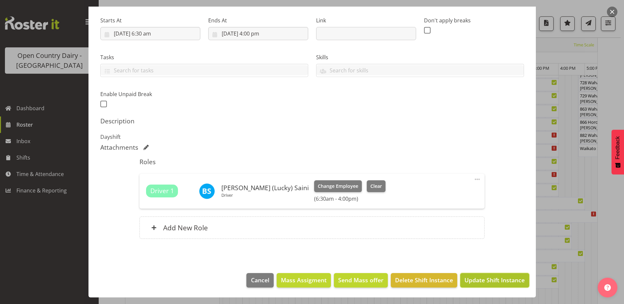
click at [469, 282] on span "Update Shift Instance" at bounding box center [495, 280] width 60 height 9
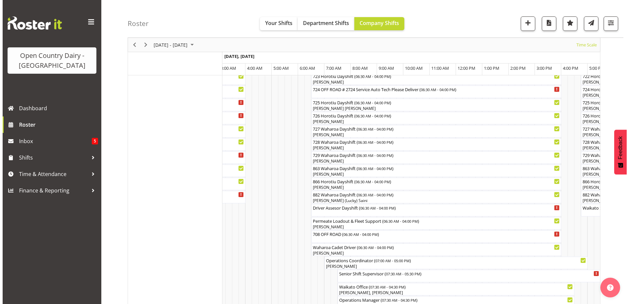
scroll to position [395, 0]
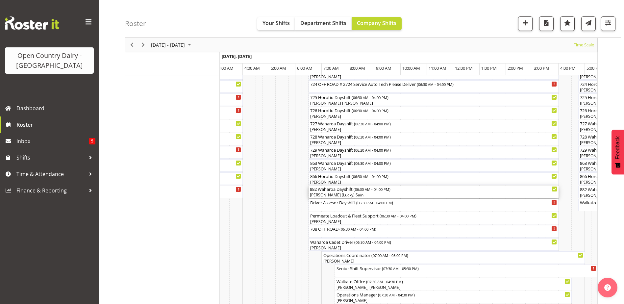
click at [337, 194] on div "[PERSON_NAME] (Lucky) Saini" at bounding box center [434, 195] width 248 height 6
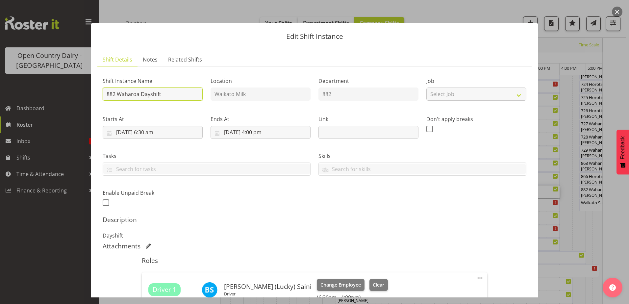
click at [173, 98] on input "882 Waharoa Dayshift" at bounding box center [153, 94] width 100 height 13
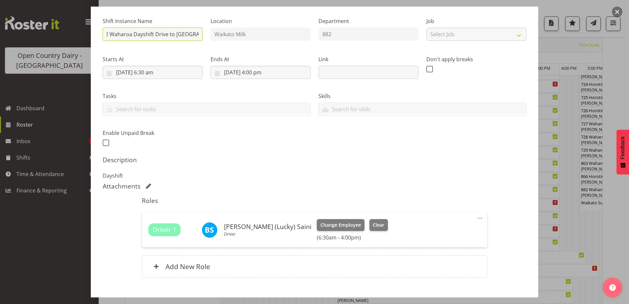
scroll to position [99, 0]
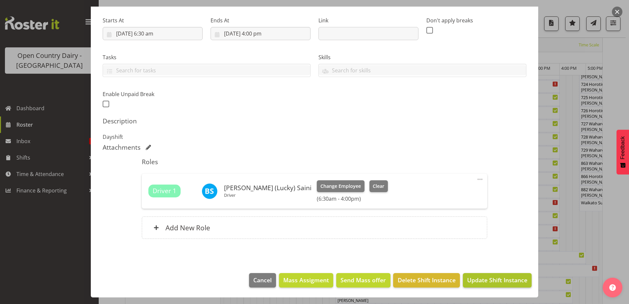
type input "882 Waharoa Dayshift Drive to [GEOGRAPHIC_DATA]"
click at [471, 279] on span "Update Shift Instance" at bounding box center [497, 280] width 60 height 9
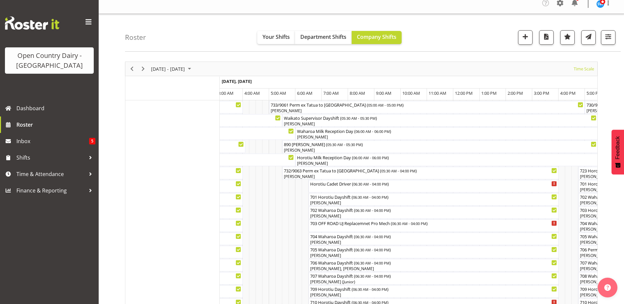
scroll to position [0, 0]
